Goal: Task Accomplishment & Management: Complete application form

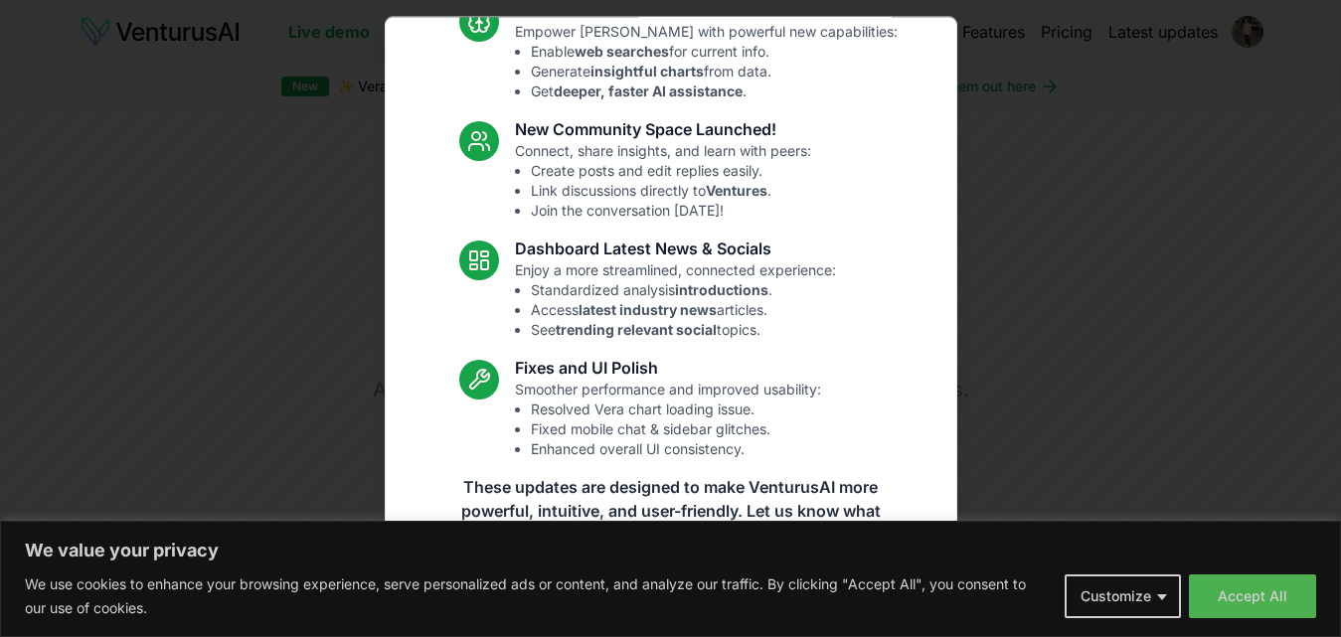
scroll to position [192, 0]
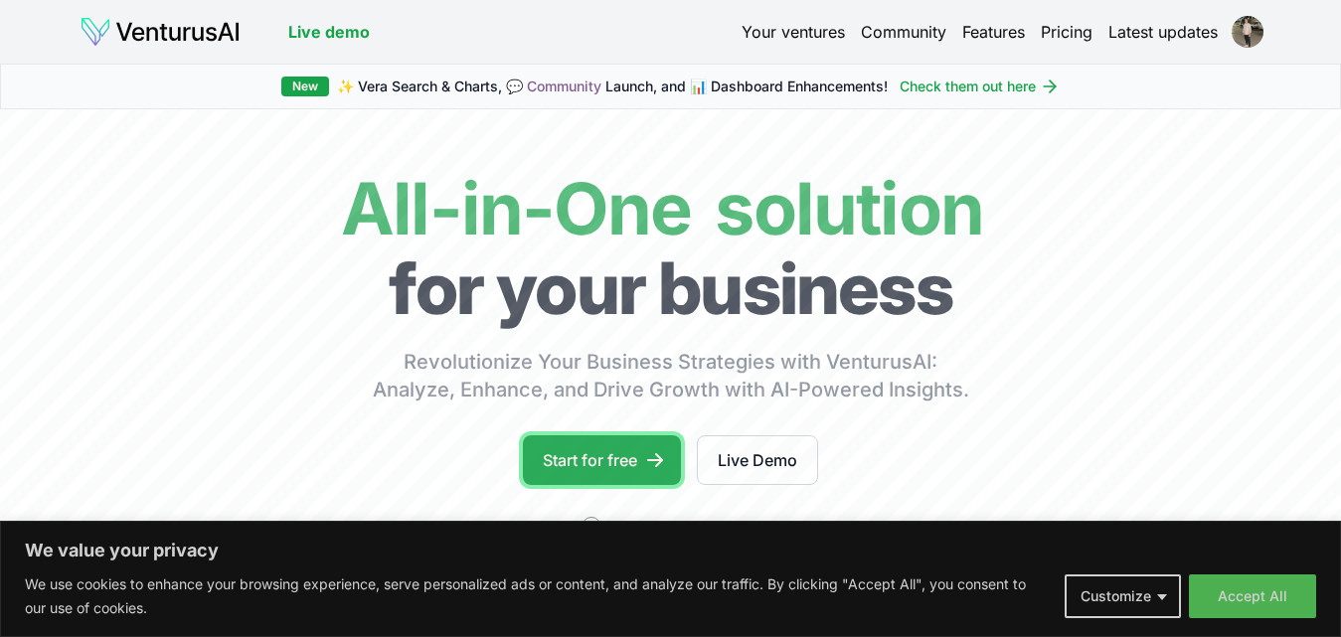
click at [588, 469] on link "Start for free" at bounding box center [602, 461] width 158 height 50
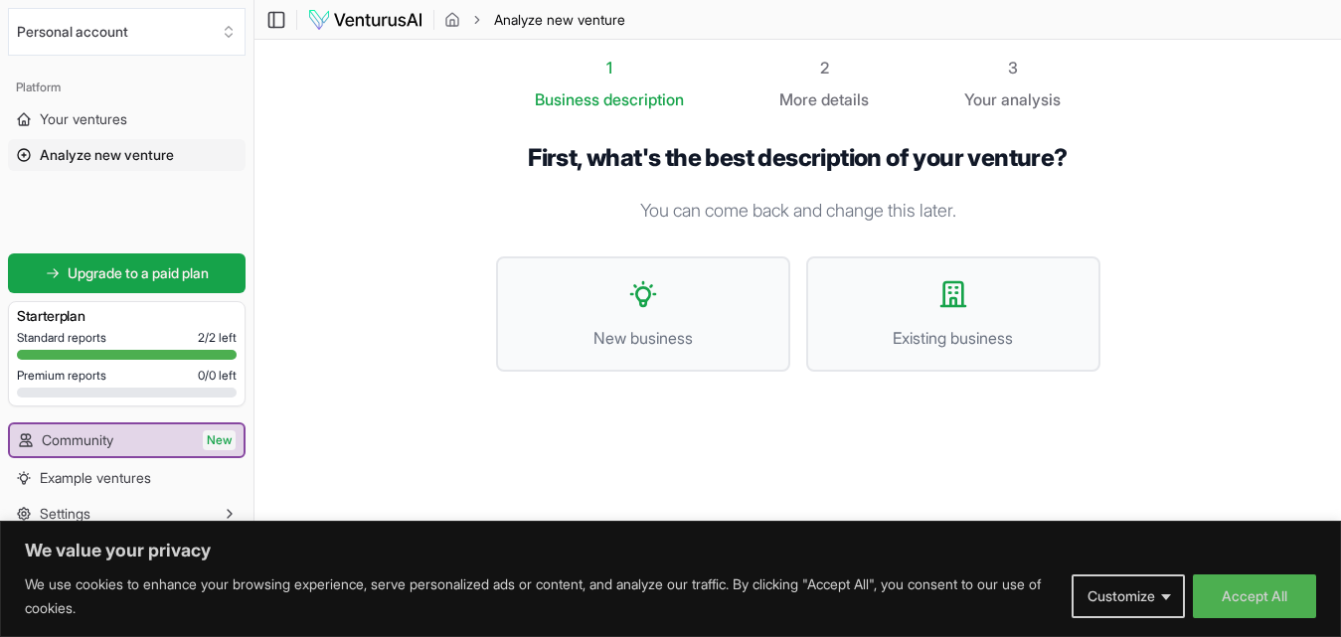
scroll to position [1, 0]
click at [188, 471] on link "Example ventures" at bounding box center [127, 478] width 238 height 32
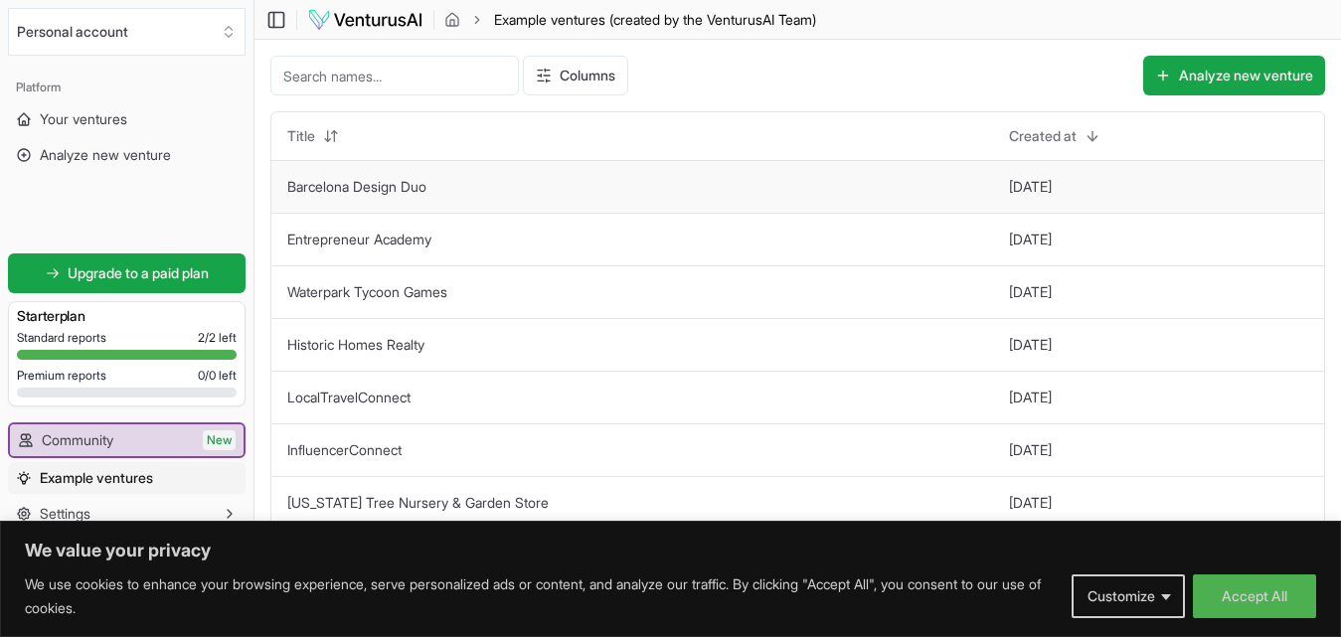
click at [310, 186] on link "Barcelona Design Duo" at bounding box center [356, 186] width 139 height 17
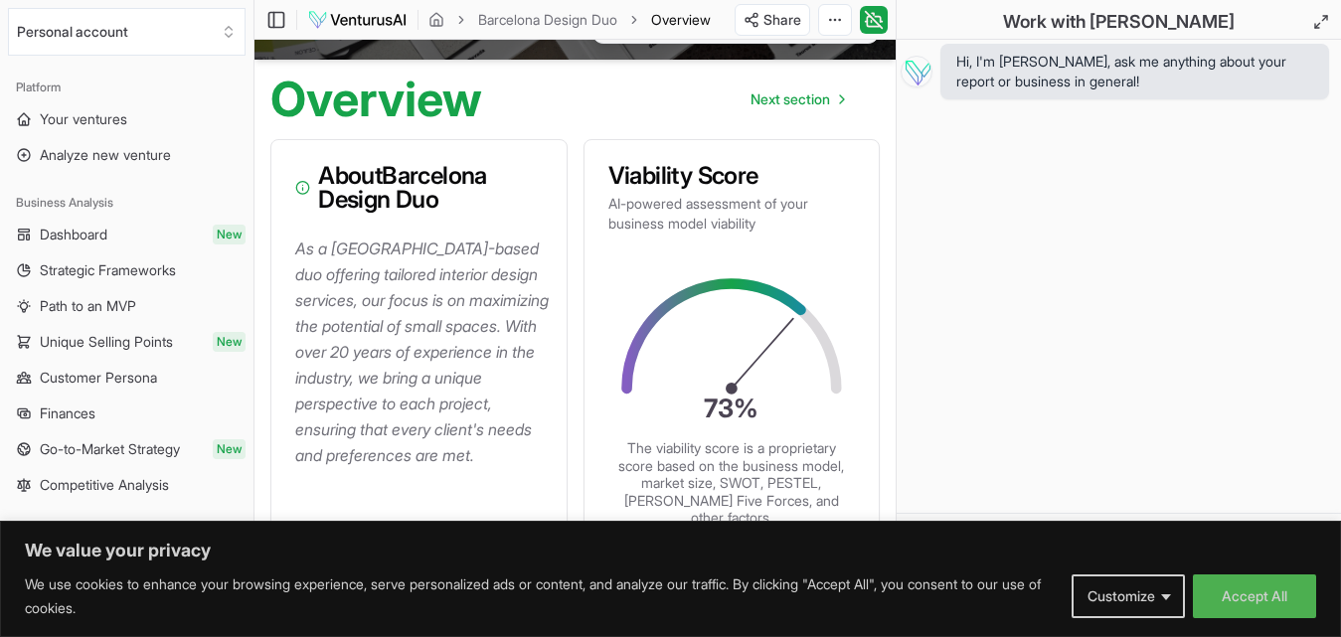
scroll to position [199, 0]
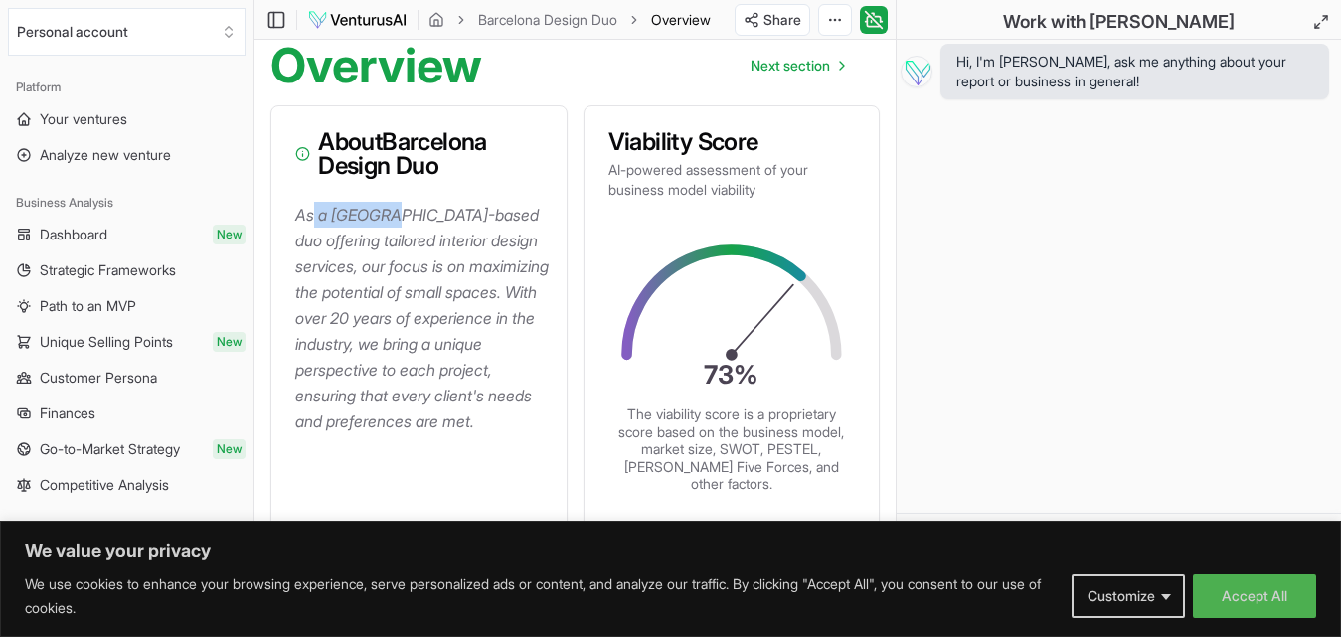
drag, startPoint x: 313, startPoint y: 221, endPoint x: 390, endPoint y: 217, distance: 76.7
click at [390, 217] on p "As a [GEOGRAPHIC_DATA]-based duo offering tailored interior design services, ou…" at bounding box center [423, 318] width 256 height 233
drag, startPoint x: 380, startPoint y: 256, endPoint x: 426, endPoint y: 256, distance: 45.7
click at [426, 256] on p "As a [GEOGRAPHIC_DATA]-based duo offering tailored interior design services, ou…" at bounding box center [423, 318] width 256 height 233
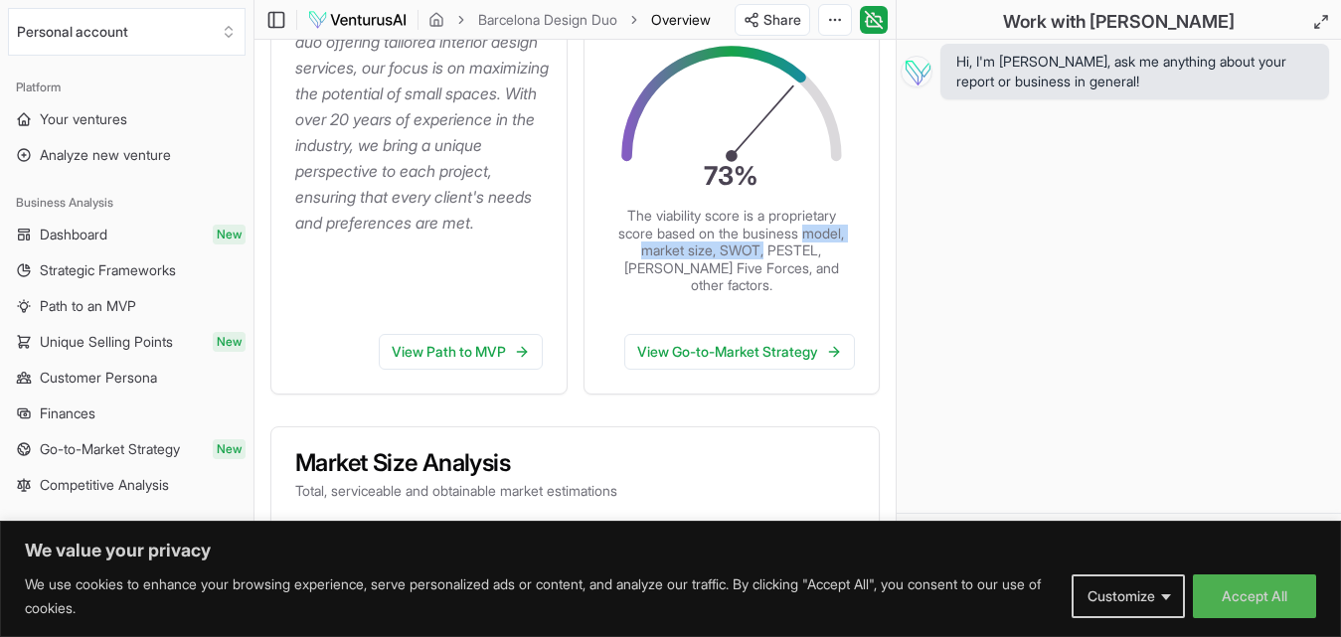
drag, startPoint x: 634, startPoint y: 244, endPoint x: 818, endPoint y: 243, distance: 184.0
click at [818, 243] on p "The viability score is a proprietary score based on the business model, market …" at bounding box center [733, 251] width 232 height 88
click at [861, 311] on div "73 % The viability score is a proprietary score based on the business model, ma…" at bounding box center [732, 171] width 295 height 293
drag, startPoint x: 793, startPoint y: 275, endPoint x: 605, endPoint y: 183, distance: 209.5
click at [612, 213] on div "73 % The viability score is a proprietary score based on the business model, ma…" at bounding box center [732, 171] width 295 height 293
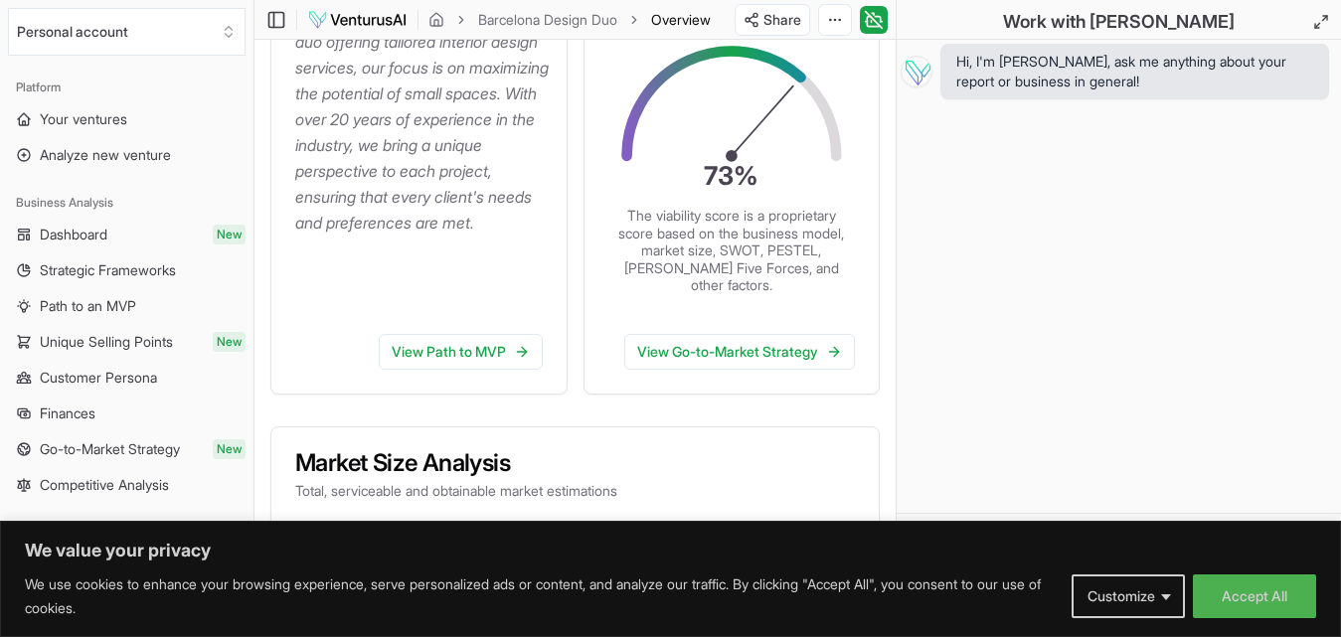
click at [541, 217] on p "As a [GEOGRAPHIC_DATA]-based duo offering tailored interior design services, ou…" at bounding box center [423, 119] width 256 height 233
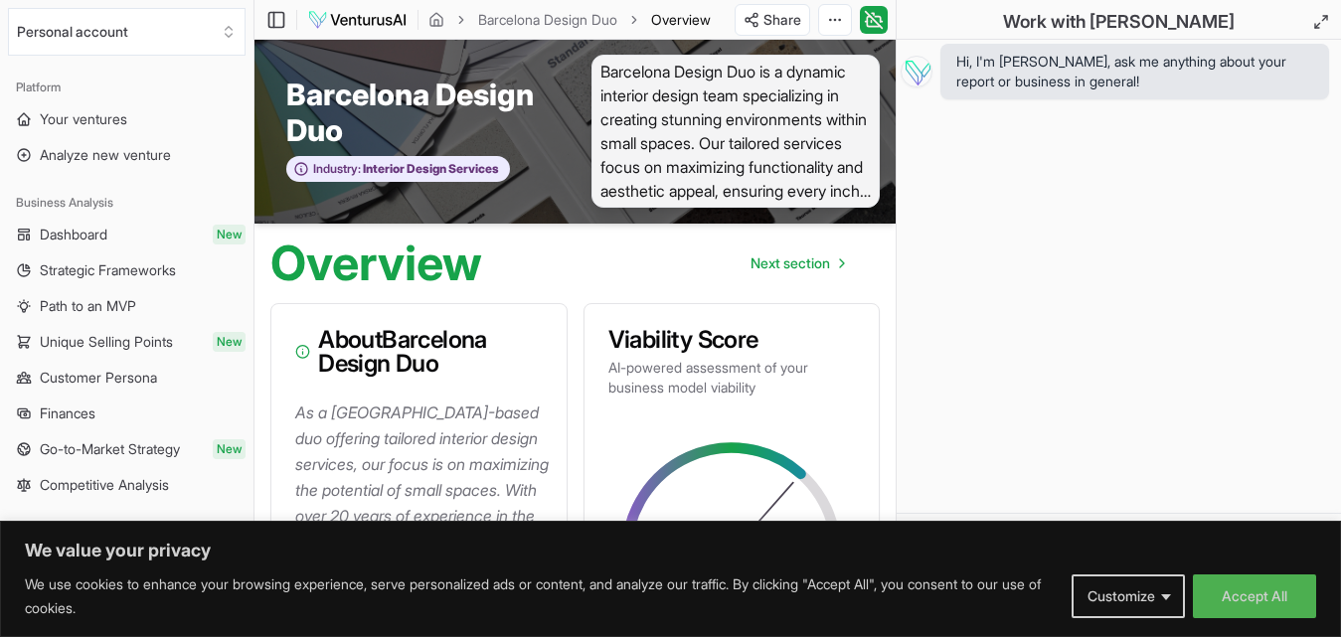
scroll to position [0, 0]
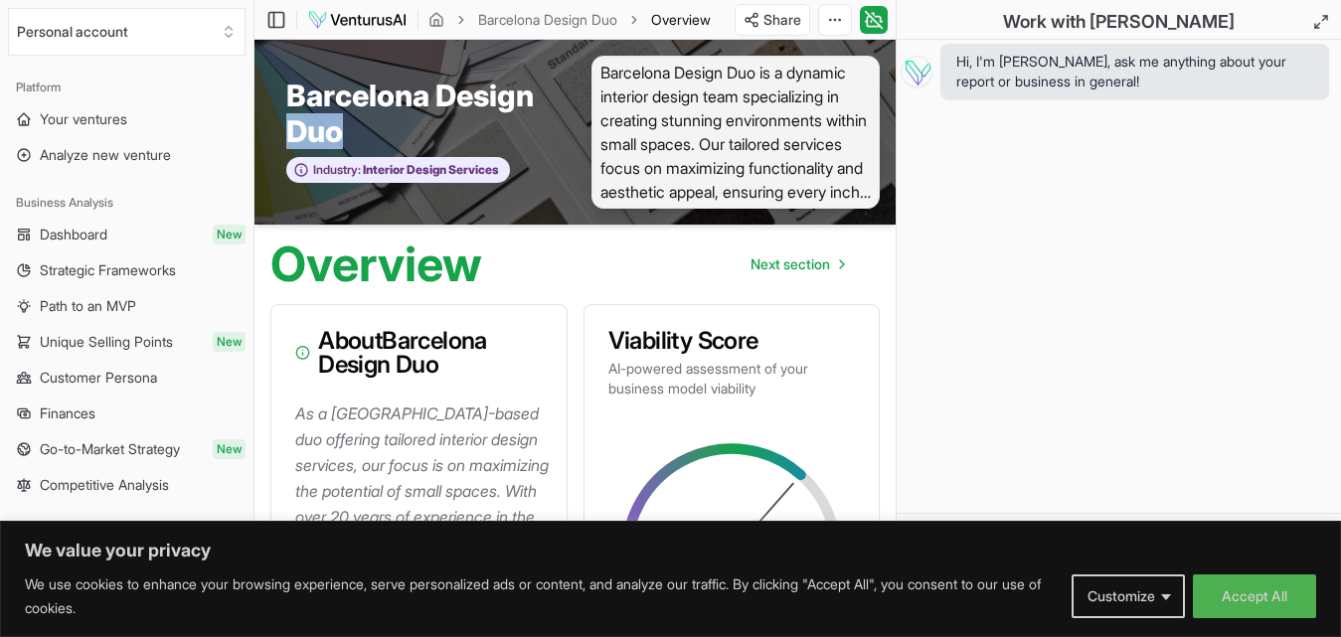
drag, startPoint x: 345, startPoint y: 122, endPoint x: 277, endPoint y: 128, distance: 67.9
click at [277, 128] on div "Barcelona Design Duo Industry: Interior Design Services" at bounding box center [415, 132] width 321 height 153
click at [81, 119] on span "Your ventures" at bounding box center [84, 119] width 88 height 20
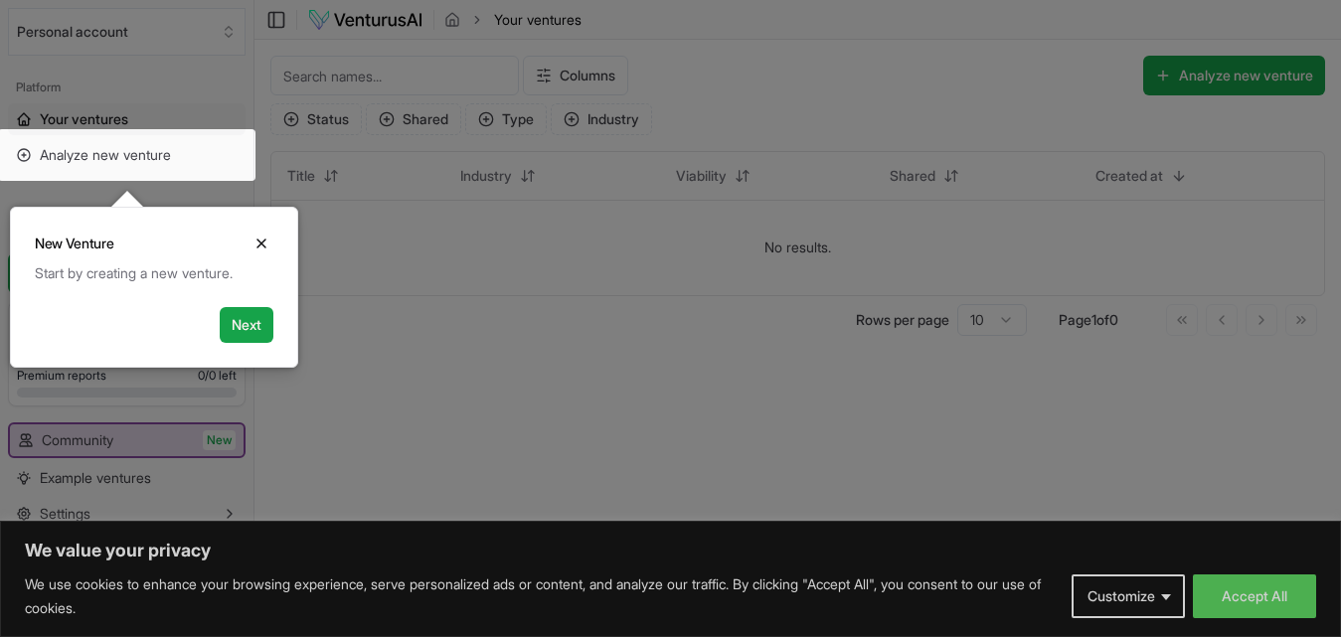
click at [267, 306] on div "Start by creating a new venture." at bounding box center [154, 286] width 286 height 44
click at [253, 319] on button "Next" at bounding box center [247, 325] width 54 height 36
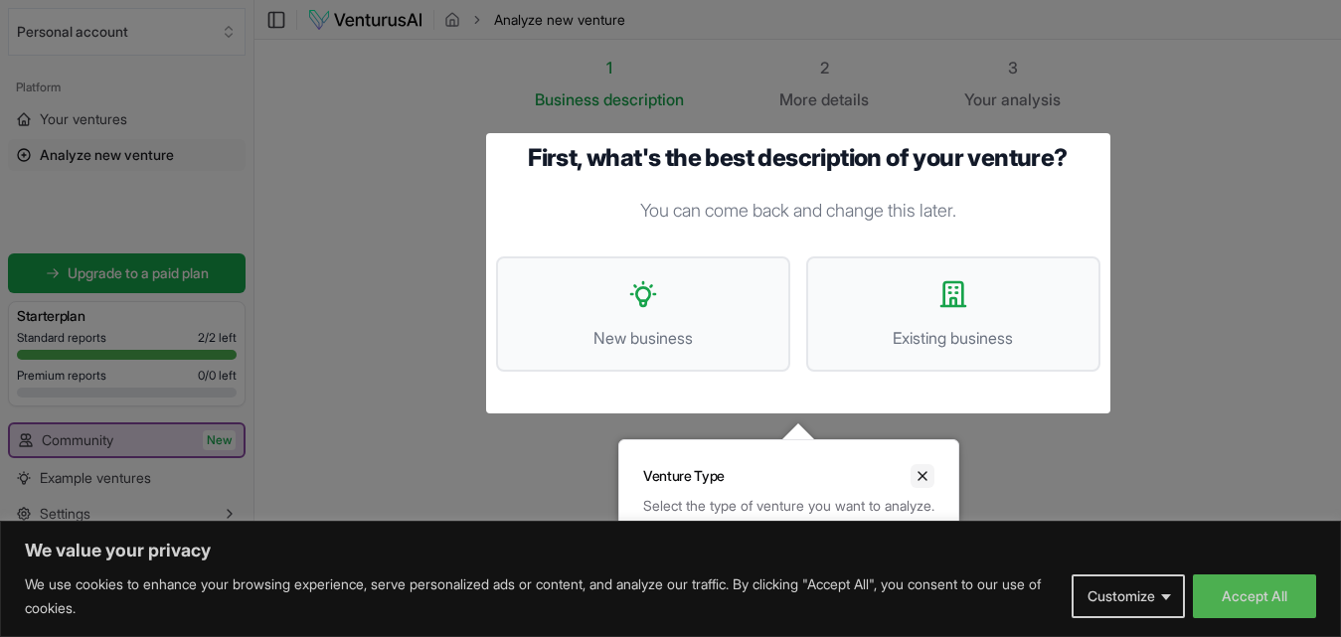
click at [931, 472] on icon "Close" at bounding box center [923, 476] width 16 height 16
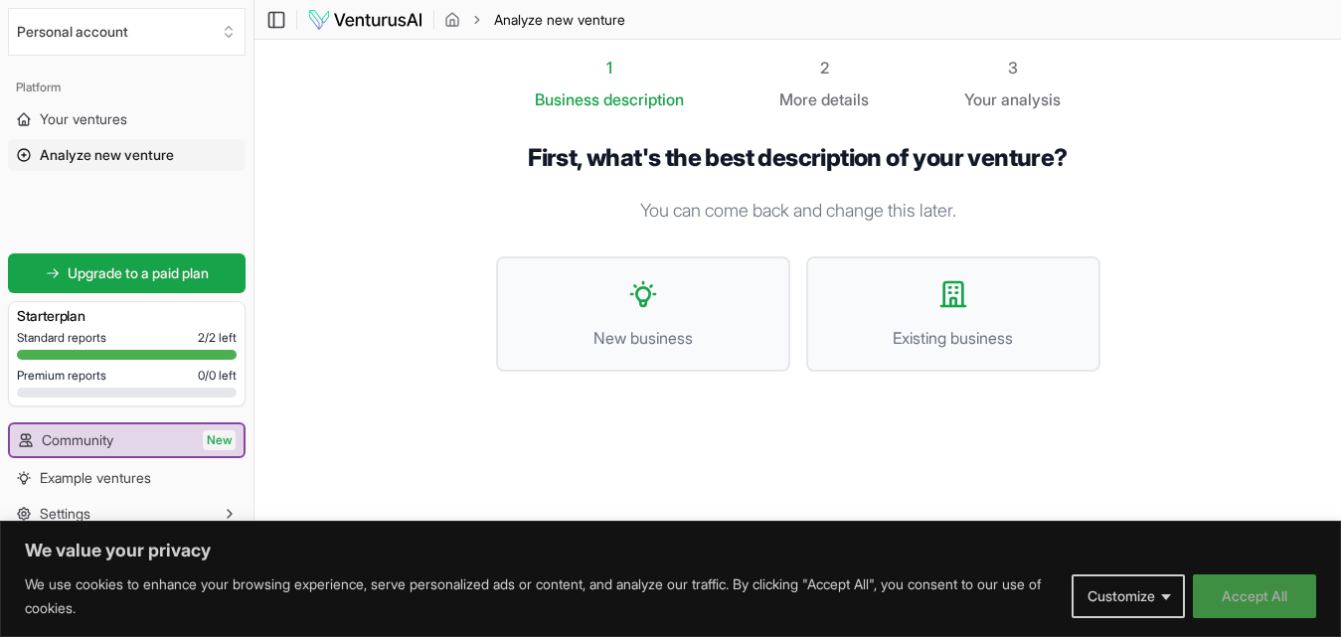
click at [1210, 597] on button "Accept All" at bounding box center [1254, 597] width 123 height 44
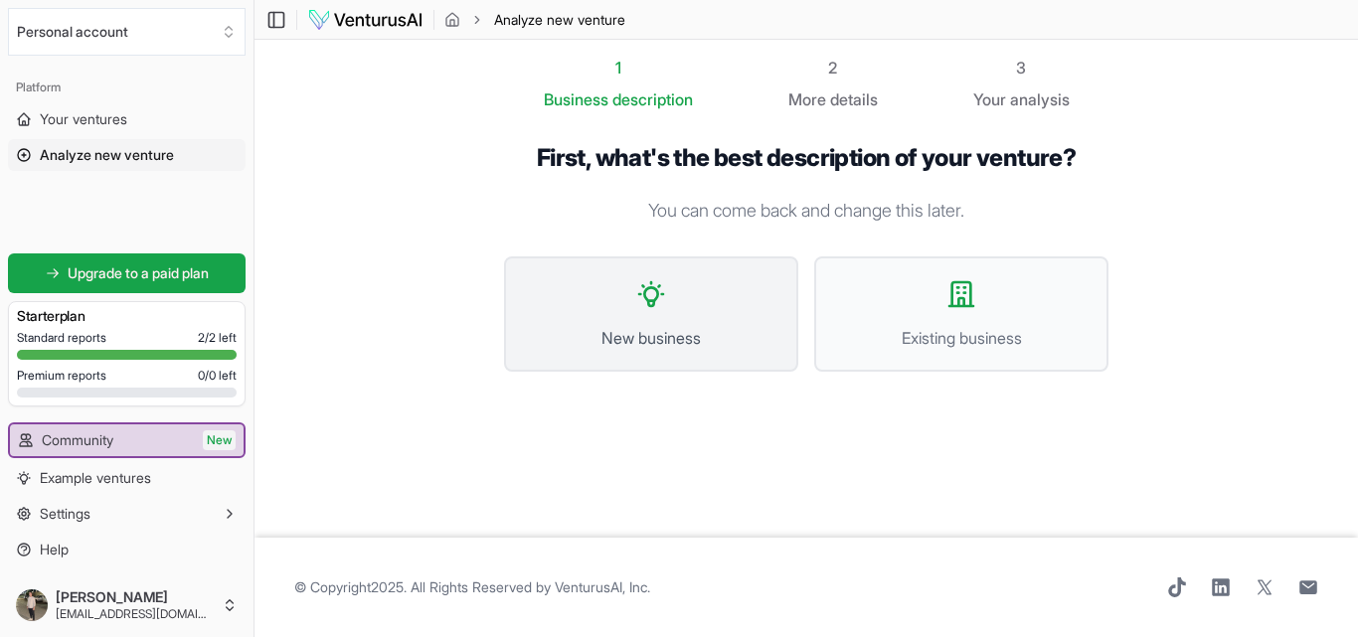
click at [600, 347] on span "New business" at bounding box center [651, 338] width 251 height 24
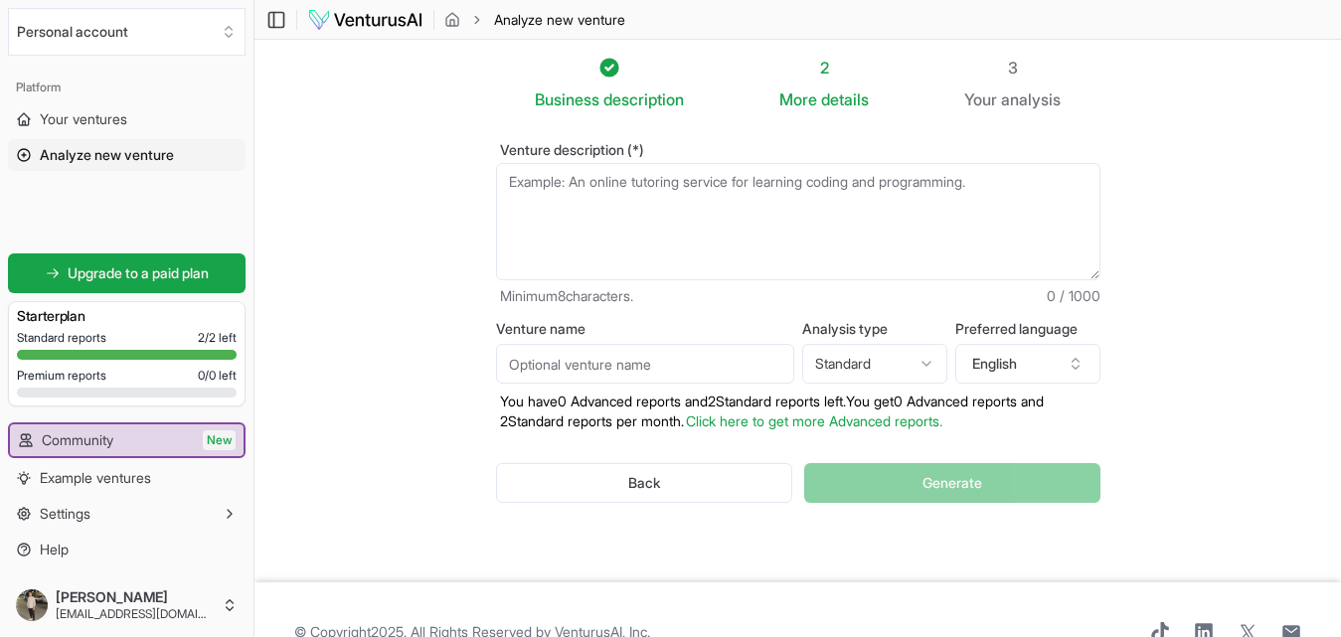
click at [573, 251] on textarea "Venture description (*)" at bounding box center [798, 221] width 605 height 117
click at [596, 352] on input "Venture name" at bounding box center [645, 364] width 298 height 40
click at [883, 371] on html "We value your privacy We use cookies to enhance your browsing experience, serve…" at bounding box center [670, 318] width 1341 height 637
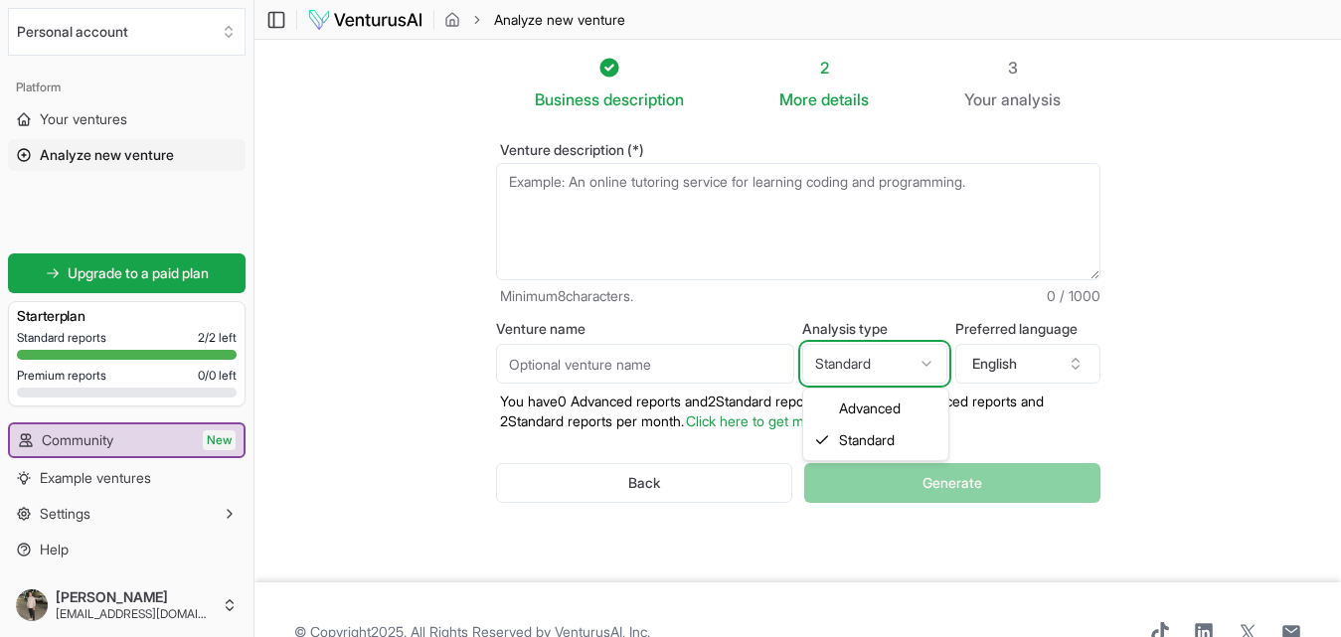
click at [1020, 536] on html "We value your privacy We use cookies to enhance your browsing experience, serve…" at bounding box center [670, 318] width 1341 height 637
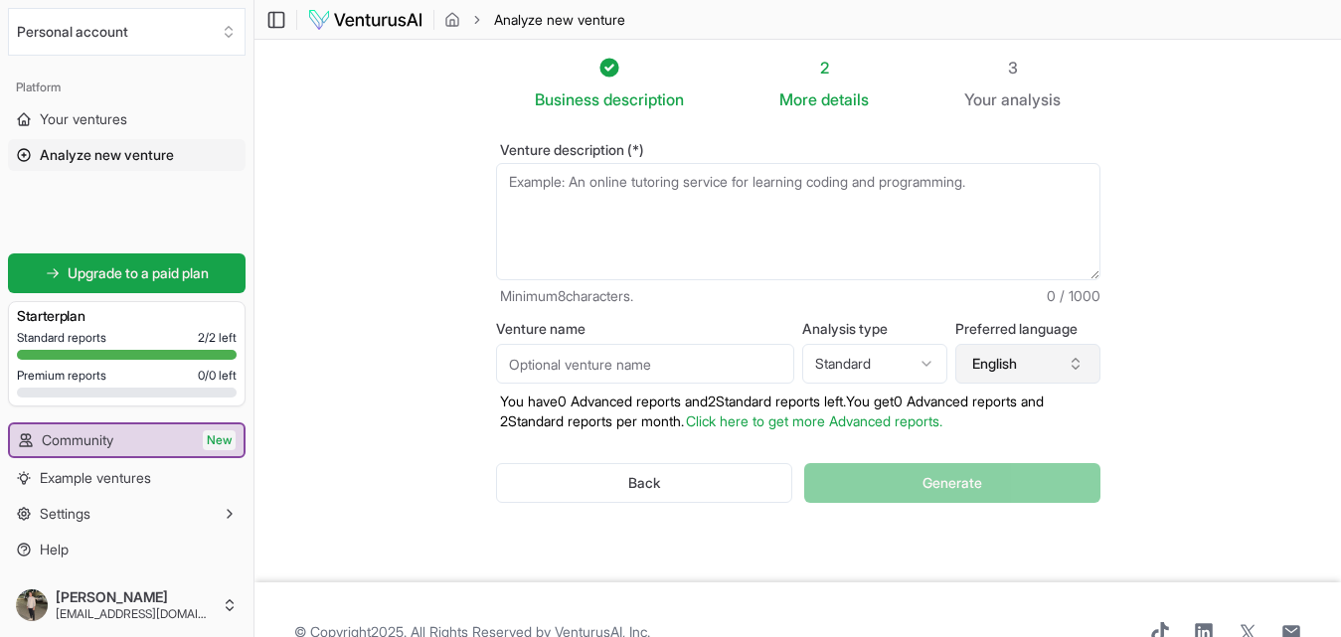
click at [1019, 377] on button "English" at bounding box center [1028, 364] width 145 height 40
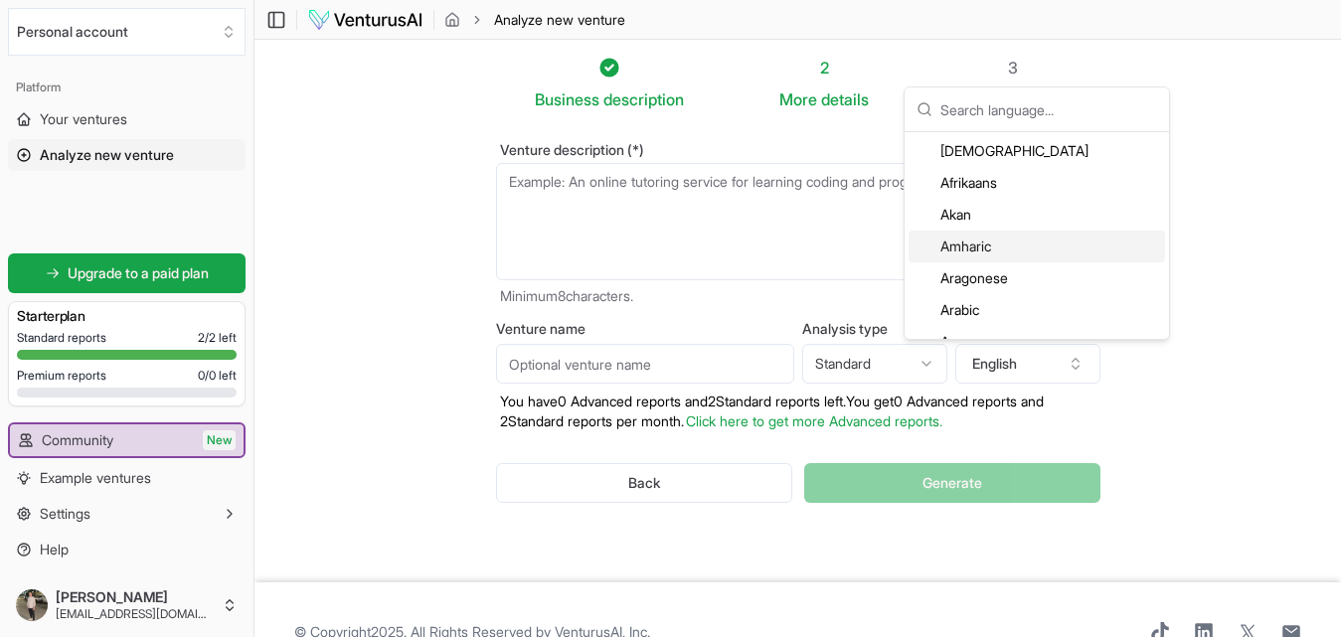
scroll to position [99, 0]
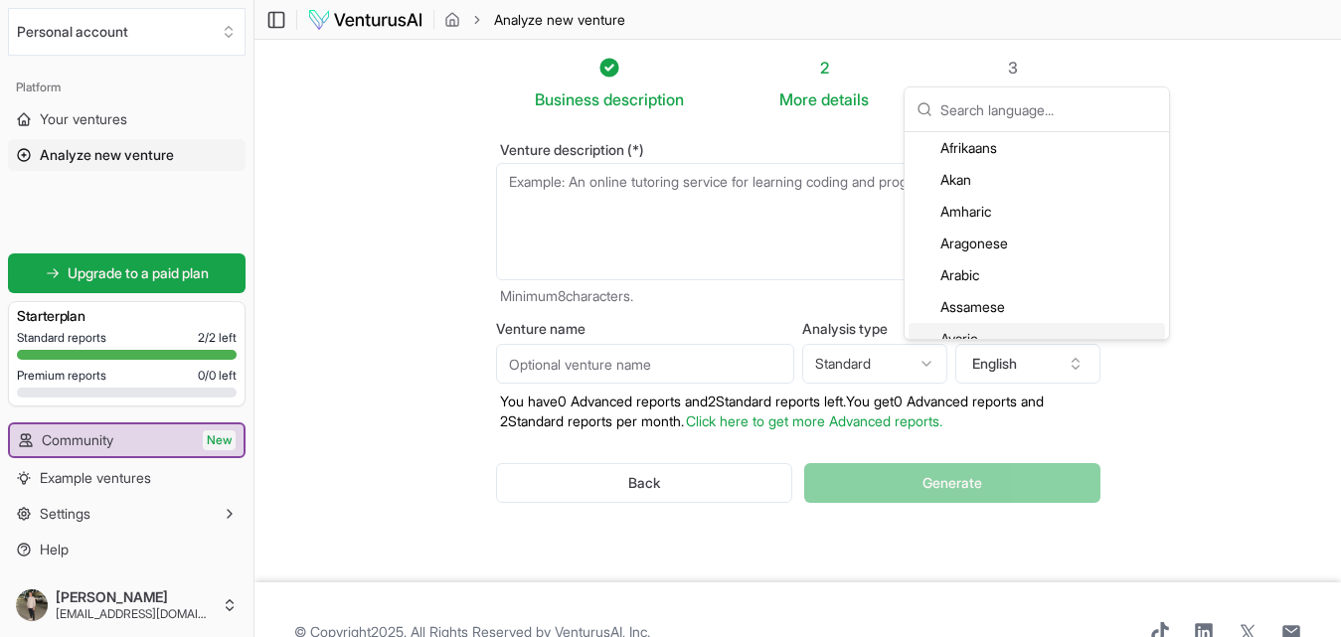
drag, startPoint x: 1128, startPoint y: 399, endPoint x: 1145, endPoint y: 409, distance: 19.6
click at [1130, 401] on div "Venture description (*) Minimum 8 characters. 0 / 1000 Venture name Analysis ty…" at bounding box center [798, 338] width 668 height 455
